Goal: Task Accomplishment & Management: Use online tool/utility

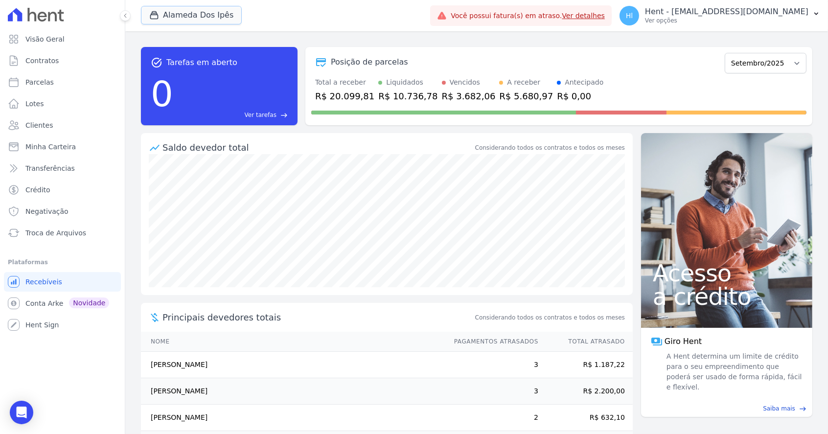
click at [214, 11] on button "Alameda Dos Ipês" at bounding box center [191, 15] width 101 height 19
click at [201, 13] on button "Alameda Dos Ipês" at bounding box center [191, 15] width 101 height 19
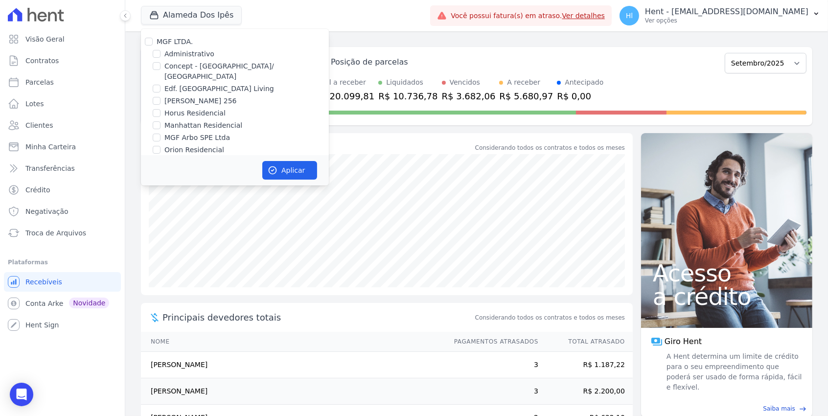
scroll to position [623, 0]
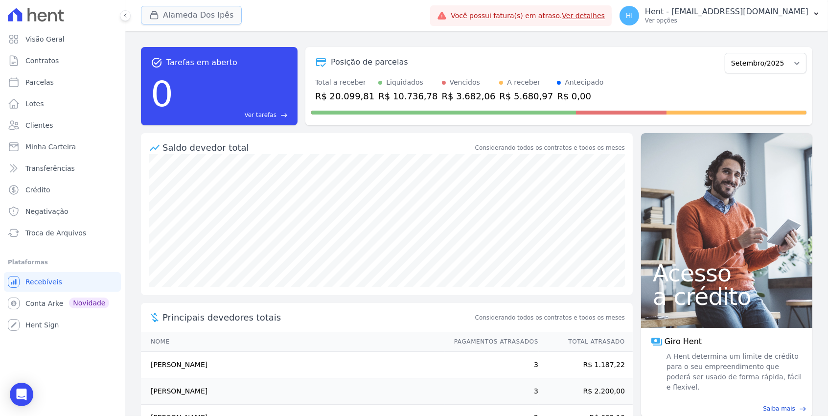
click at [204, 13] on button "Alameda Dos Ipês" at bounding box center [191, 15] width 101 height 19
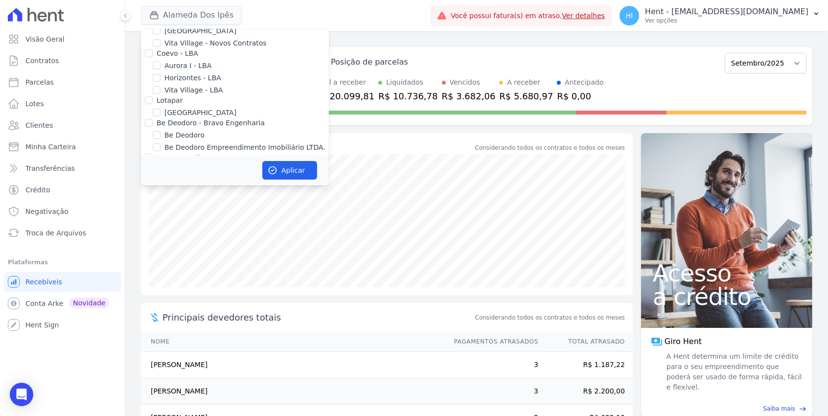
scroll to position [3182, 0]
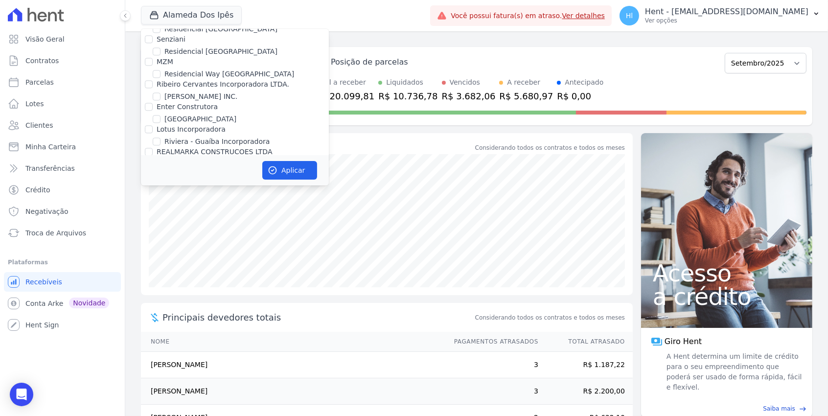
click at [257, 159] on label "RMK 2 EMPREENDIMENTOS OPERA" at bounding box center [223, 164] width 118 height 10
click at [160, 160] on input "RMK 2 EMPREENDIMENTOS OPERA" at bounding box center [157, 164] width 8 height 8
checkbox input "true"
click at [301, 172] on button "Aplicar" at bounding box center [289, 170] width 55 height 19
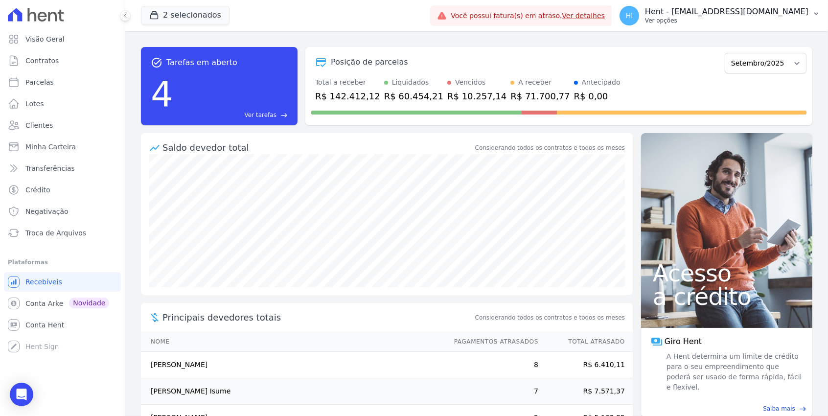
click at [717, 21] on p "Ver opções" at bounding box center [726, 21] width 163 height 8
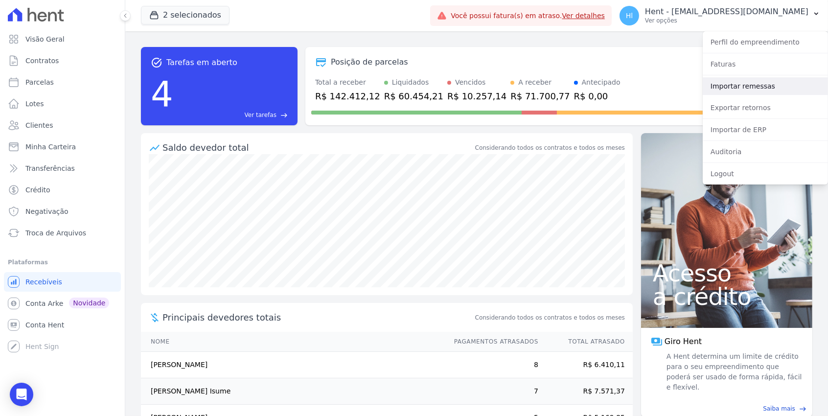
click at [755, 94] on link "Importar remessas" at bounding box center [765, 86] width 125 height 18
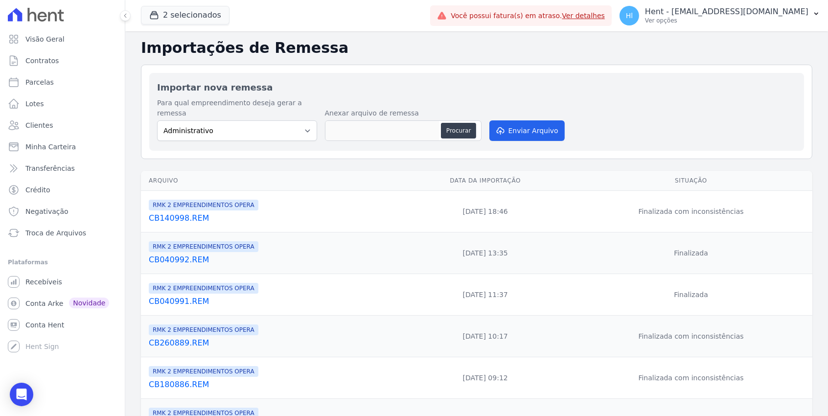
click at [193, 212] on link "CB140998.REM" at bounding box center [273, 218] width 248 height 12
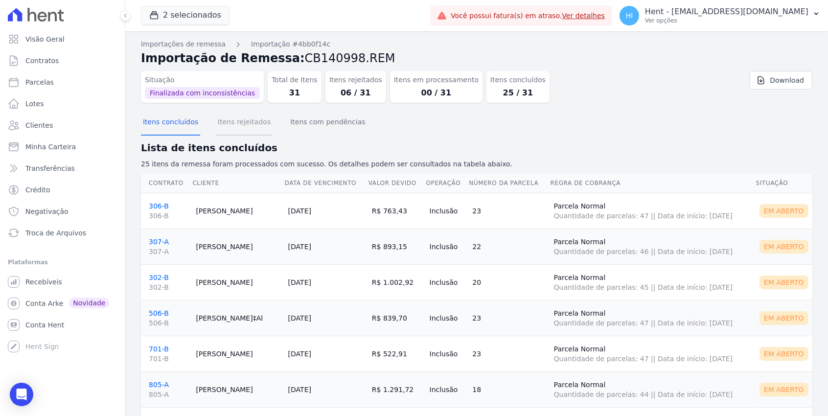
click at [250, 118] on button "Itens rejeitados" at bounding box center [244, 122] width 57 height 25
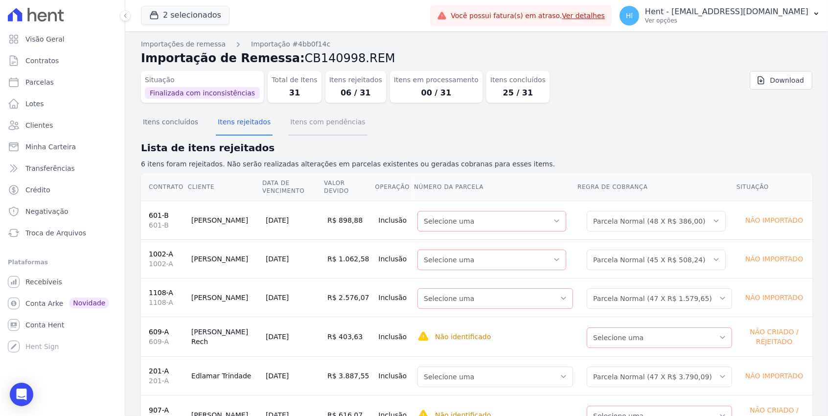
click at [313, 122] on button "Itens com pendências" at bounding box center [327, 122] width 79 height 25
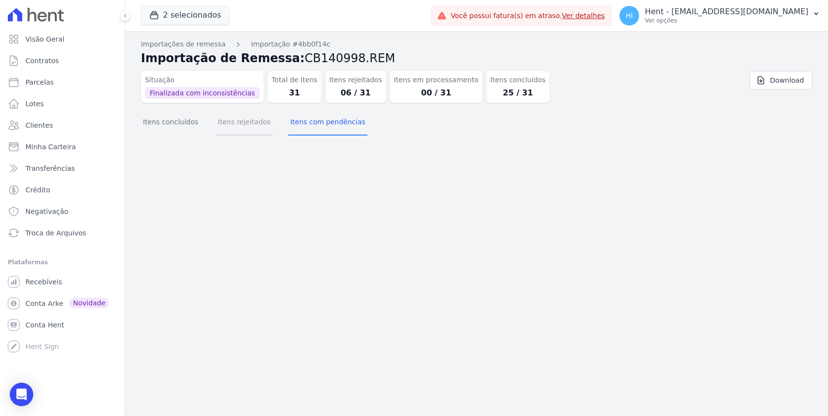
click at [233, 130] on button "Itens rejeitados" at bounding box center [244, 122] width 57 height 25
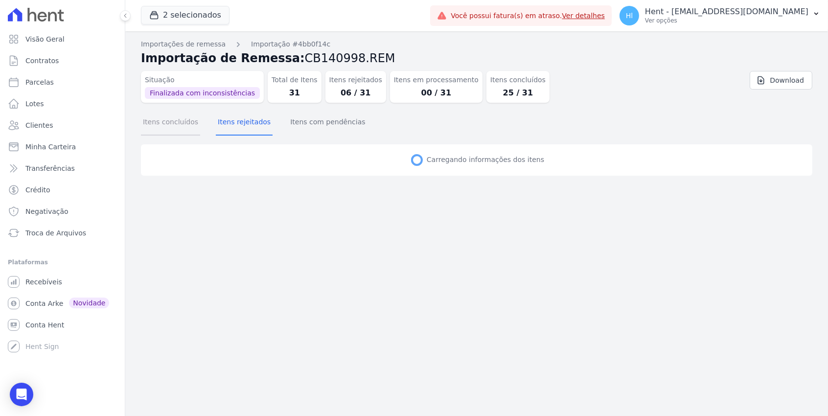
click at [160, 128] on button "Itens concluídos" at bounding box center [170, 122] width 59 height 25
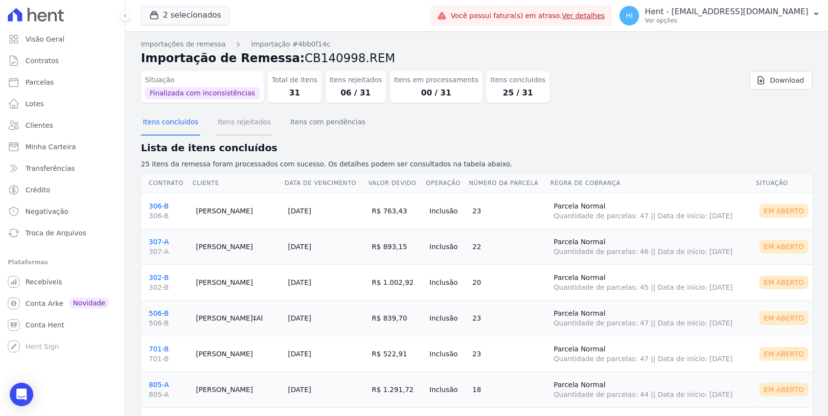
click at [232, 125] on button "Itens rejeitados" at bounding box center [244, 122] width 57 height 25
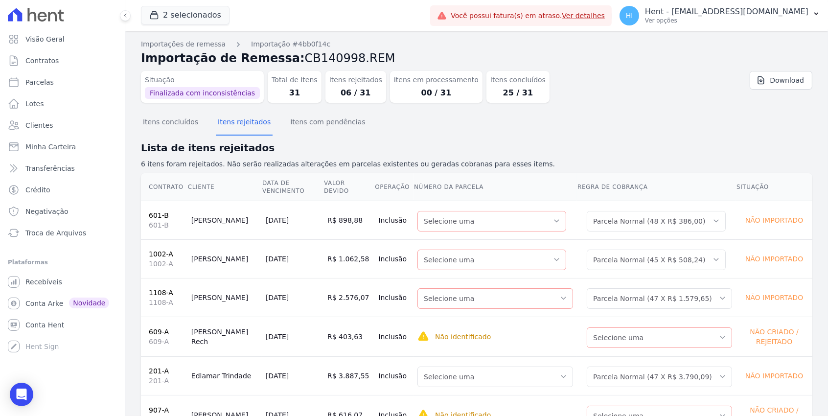
click at [462, 137] on section "Itens concluídos Itens rejeitados Itens com pendências Lista de itens rejeitado…" at bounding box center [476, 281] width 671 height 340
